Goal: Navigation & Orientation: Find specific page/section

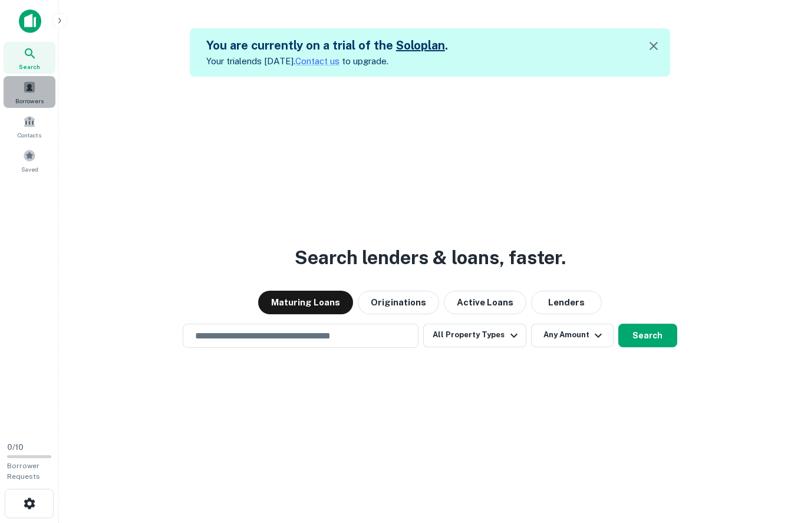
click at [32, 87] on span at bounding box center [29, 87] width 13 height 13
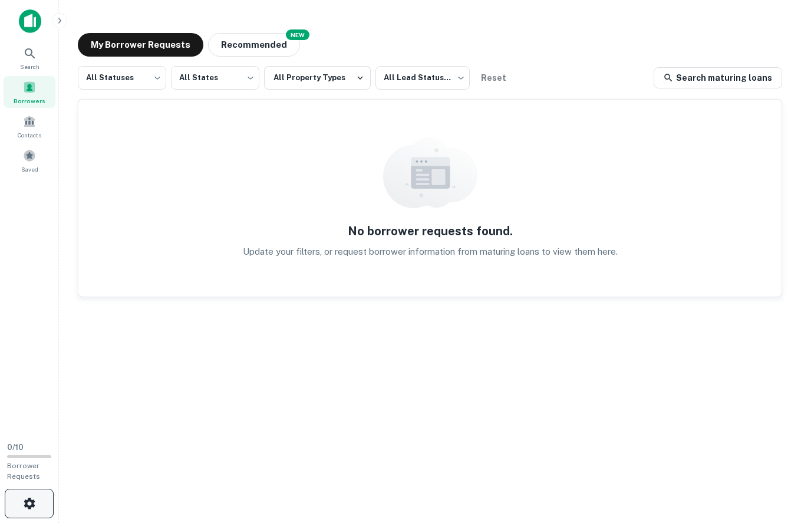
click at [29, 506] on icon "button" at bounding box center [29, 502] width 11 height 11
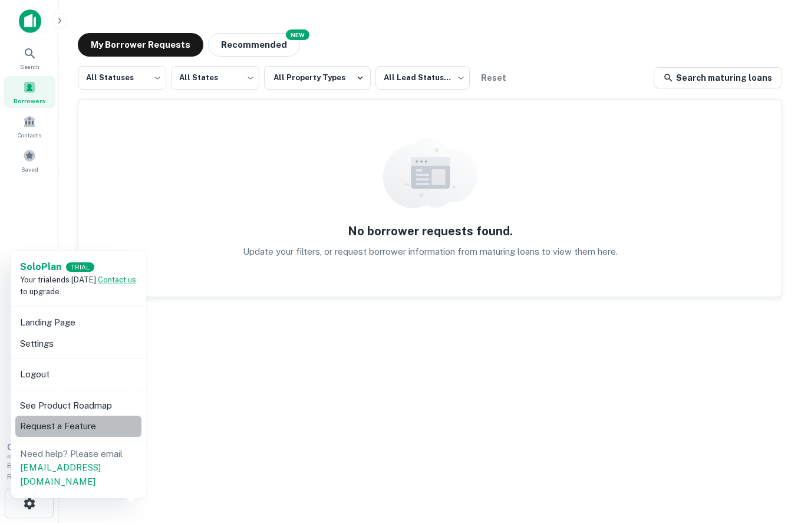
click at [83, 431] on li "Request a Feature" at bounding box center [78, 426] width 126 height 21
click at [35, 188] on div at bounding box center [400, 261] width 801 height 523
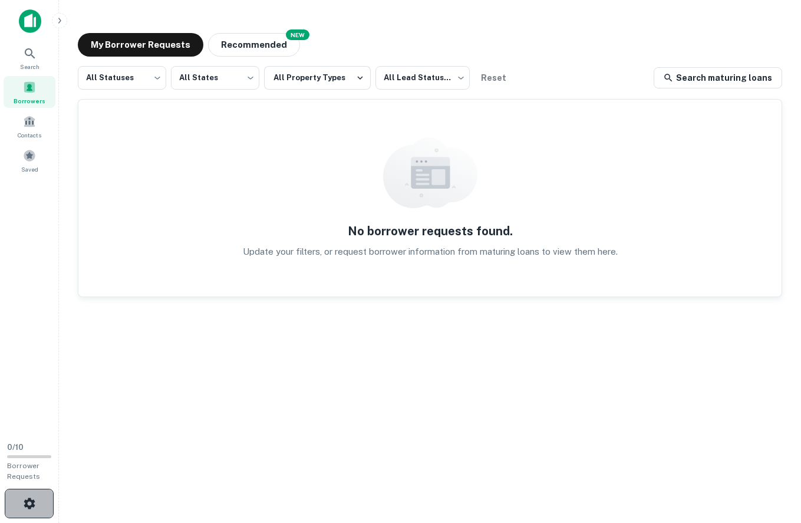
click at [22, 495] on button "button" at bounding box center [29, 503] width 49 height 29
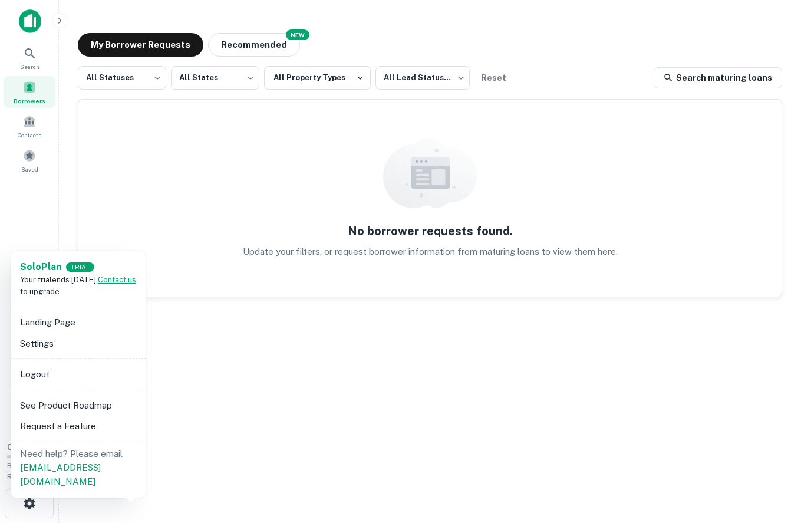
click at [117, 280] on link "Contact us" at bounding box center [117, 279] width 38 height 9
click at [57, 404] on li "See Product Roadmap" at bounding box center [78, 405] width 126 height 21
drag, startPoint x: 37, startPoint y: 339, endPoint x: 56, endPoint y: 341, distance: 19.0
click at [37, 339] on li "Settings" at bounding box center [78, 343] width 126 height 21
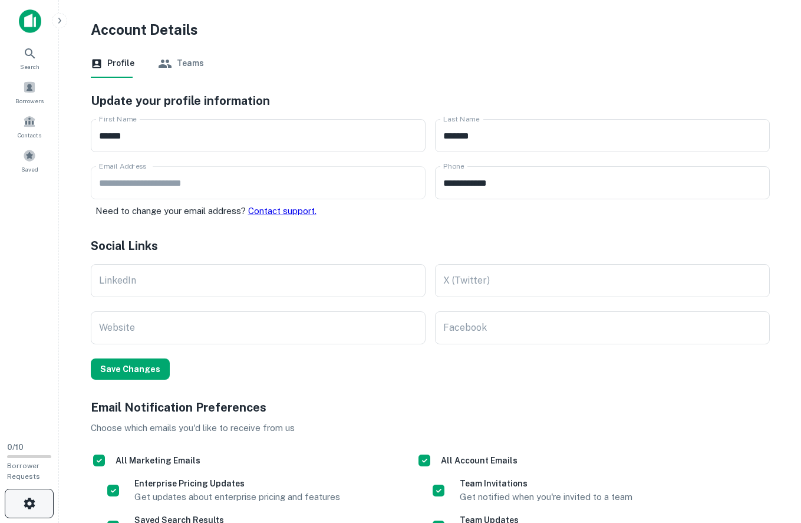
click at [32, 506] on icon "button" at bounding box center [29, 502] width 11 height 11
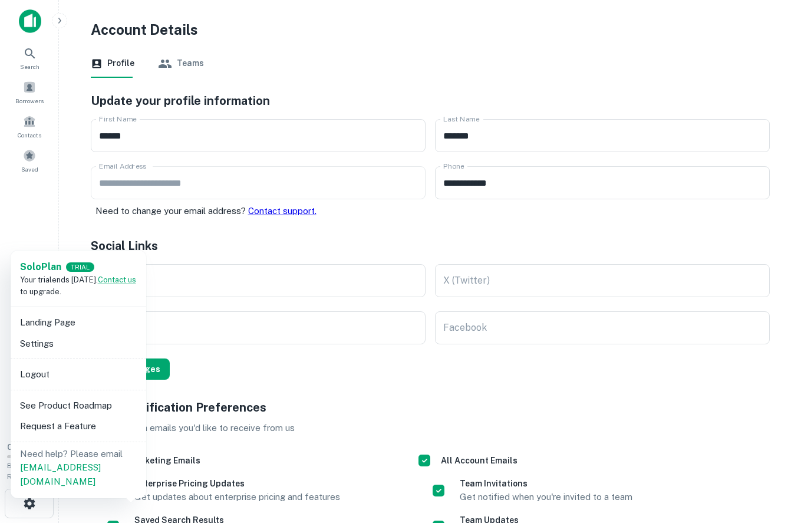
click at [354, 430] on div at bounding box center [400, 261] width 801 height 523
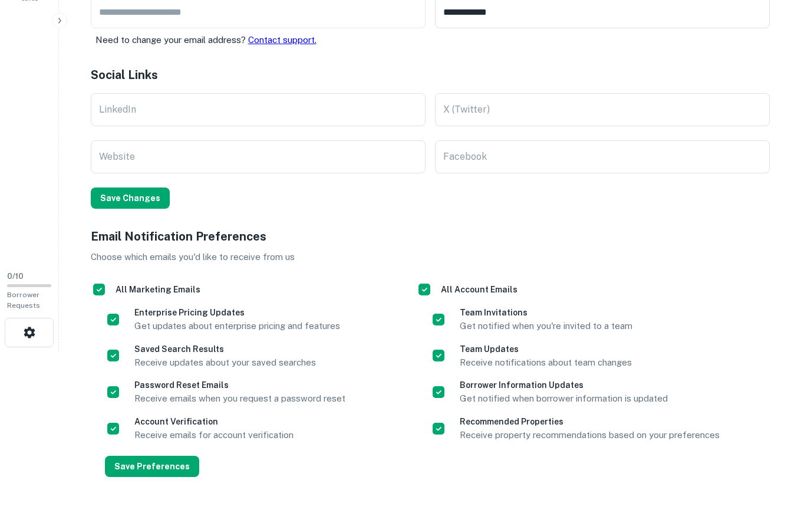
scroll to position [196, 0]
